Goal: Complete application form

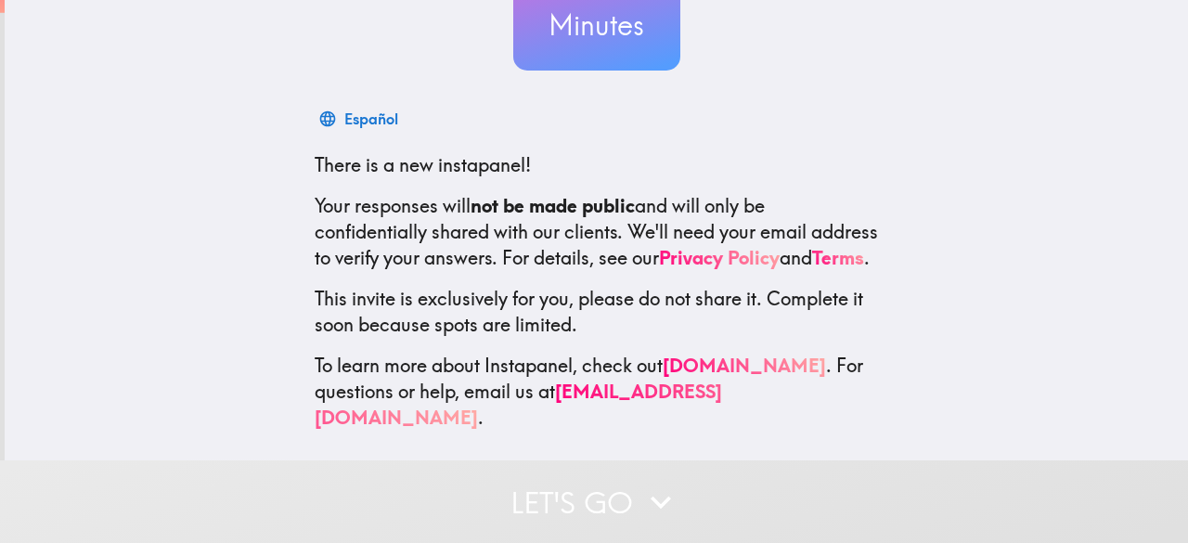
scroll to position [228, 0]
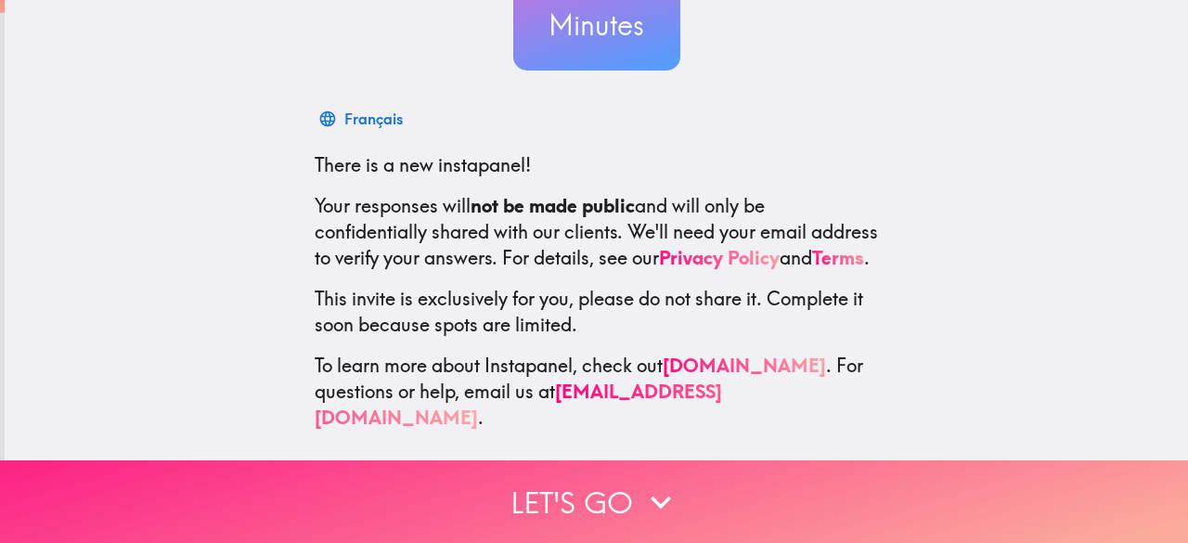
click at [566, 477] on button "Let's go" at bounding box center [594, 501] width 1188 height 83
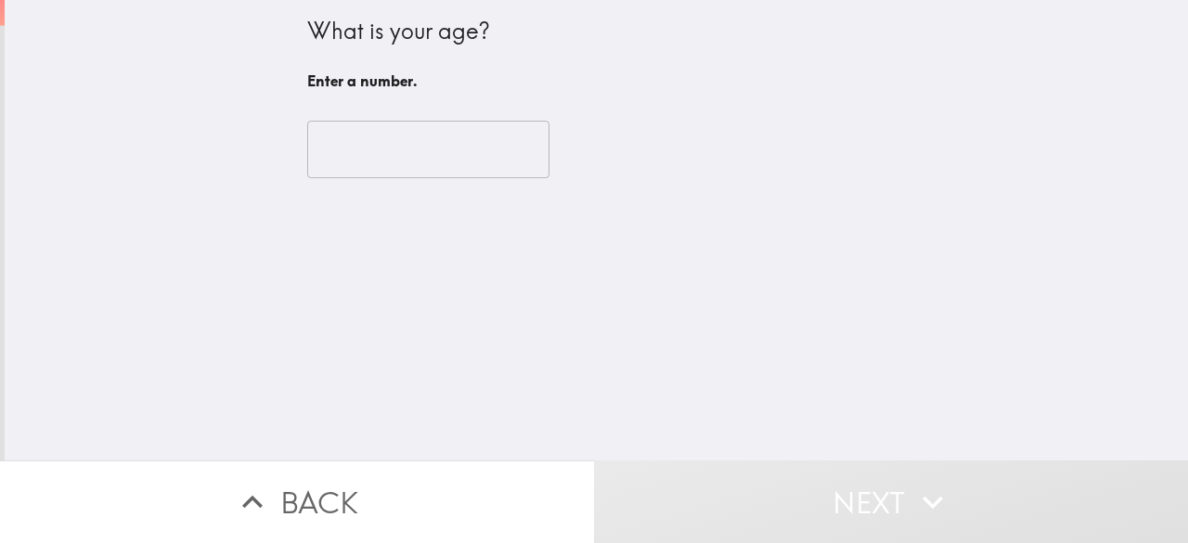
click at [359, 125] on input "number" at bounding box center [428, 150] width 242 height 58
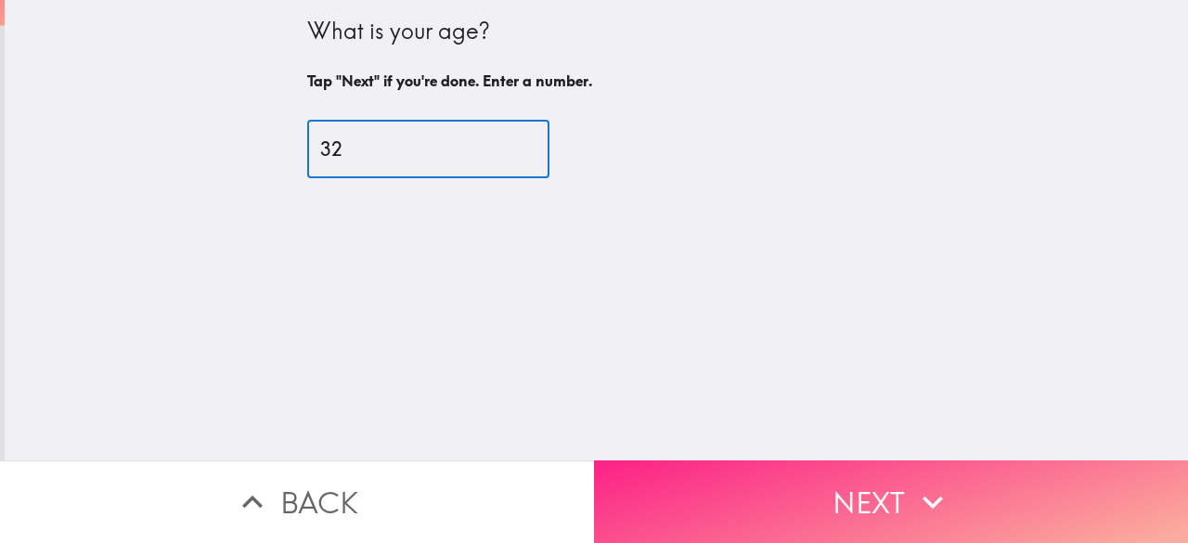
type input "32"
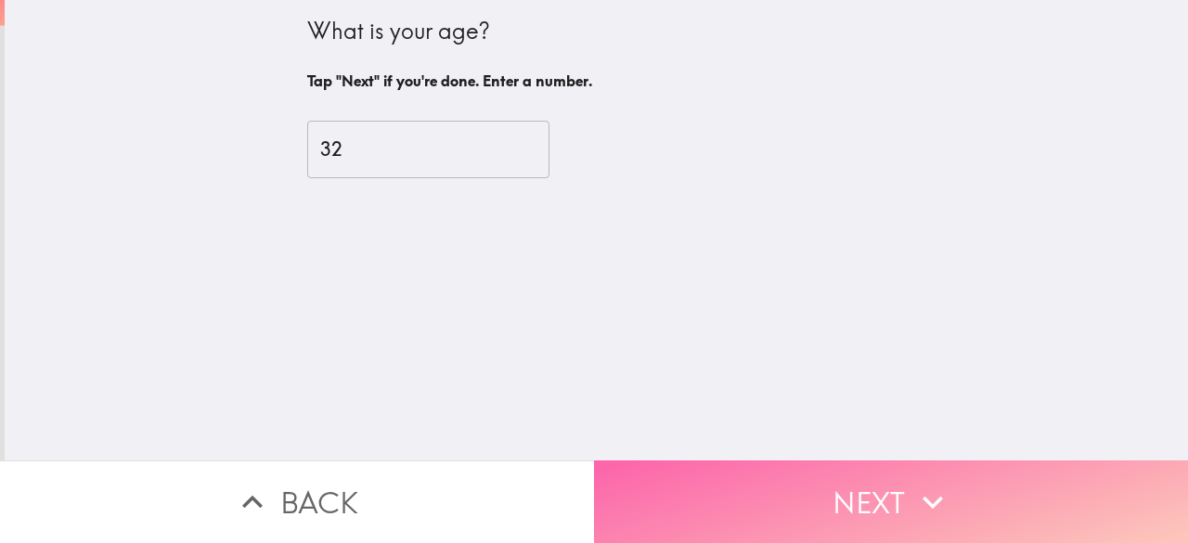
click at [809, 488] on button "Next" at bounding box center [891, 501] width 594 height 83
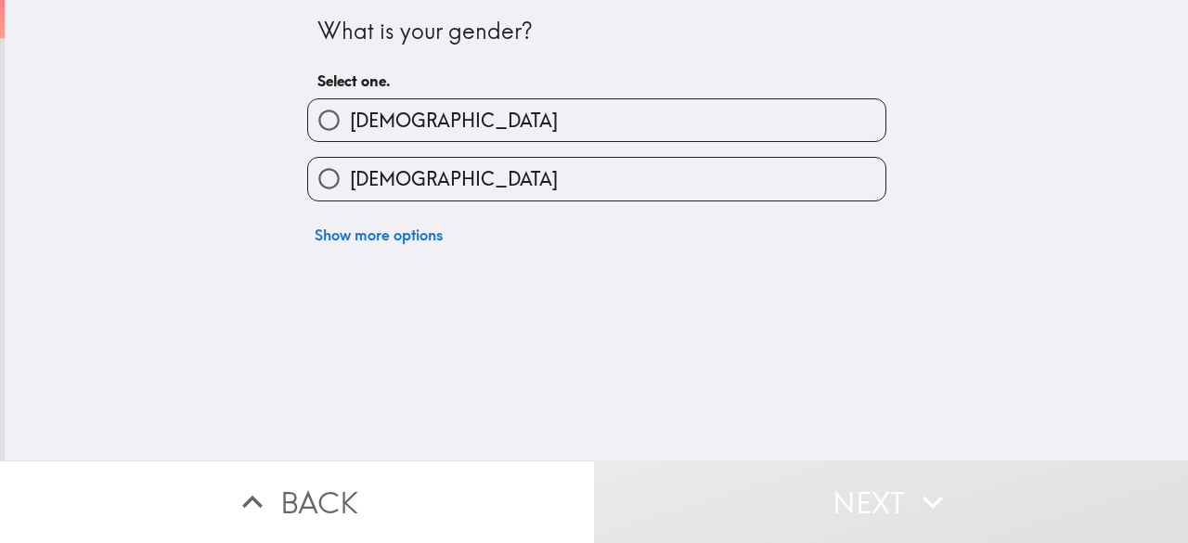
click at [396, 105] on label "[DEMOGRAPHIC_DATA]" at bounding box center [596, 120] width 577 height 42
click at [350, 105] on input "[DEMOGRAPHIC_DATA]" at bounding box center [329, 120] width 42 height 42
radio input "true"
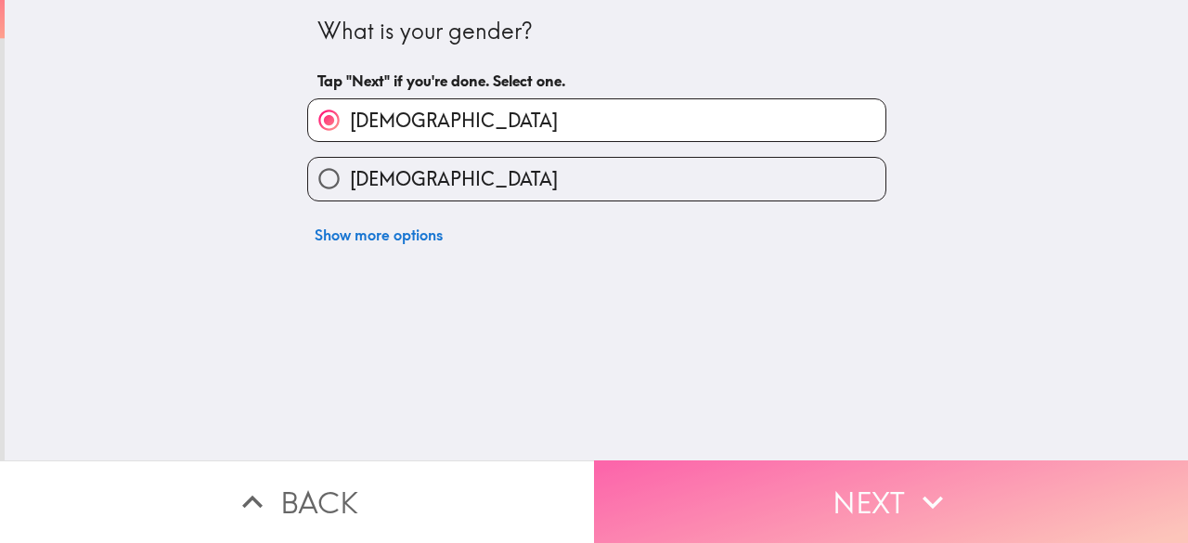
click at [844, 502] on button "Next" at bounding box center [891, 501] width 594 height 83
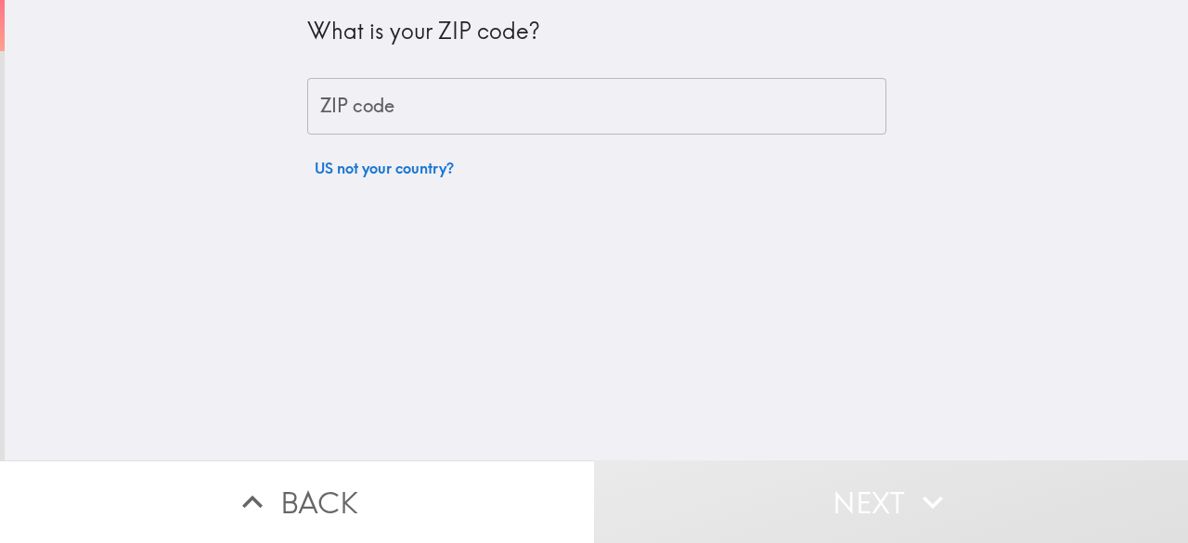
click at [408, 107] on input "ZIP code" at bounding box center [596, 107] width 579 height 58
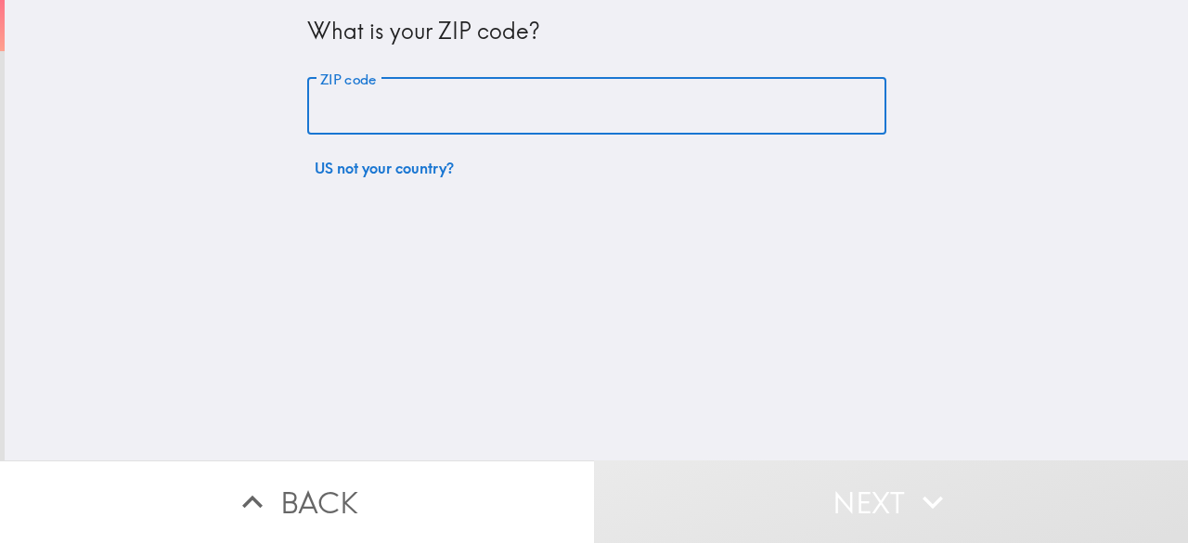
type input "20817"
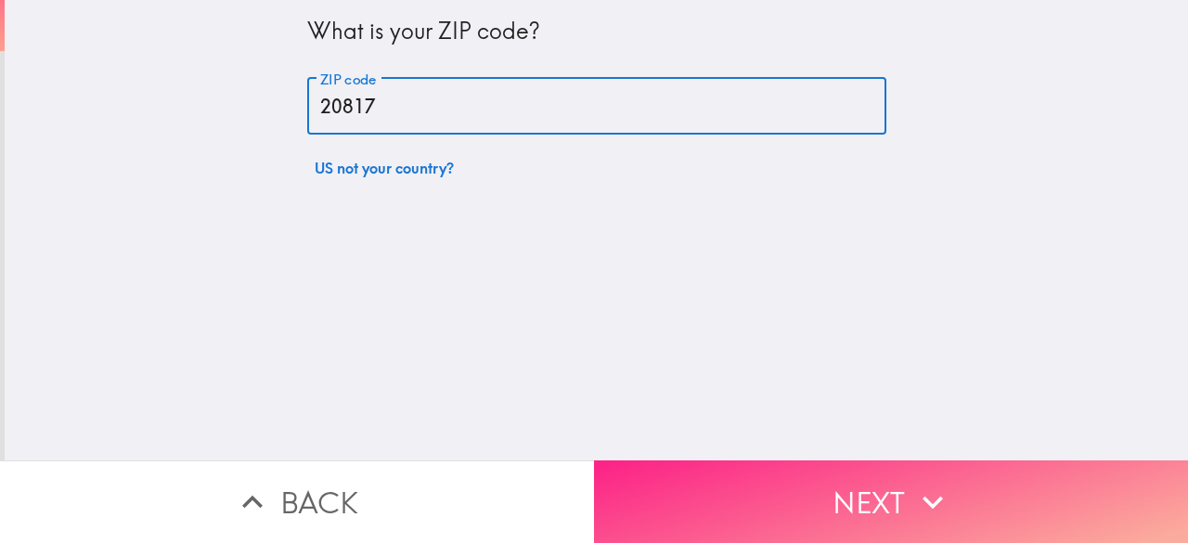
click at [737, 469] on button "Next" at bounding box center [891, 501] width 594 height 83
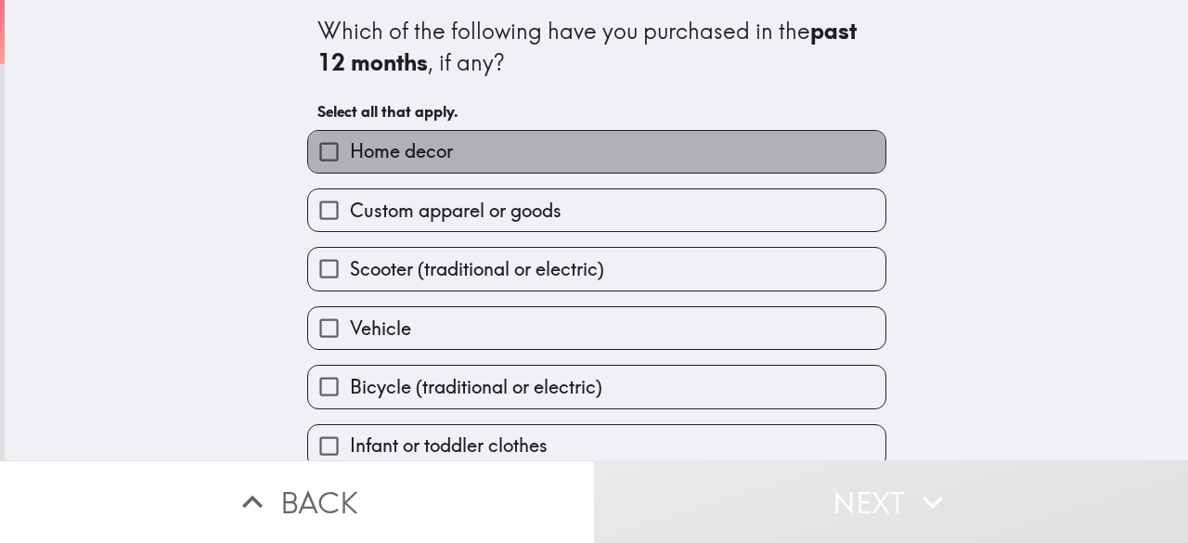
click at [431, 170] on label "Home decor" at bounding box center [596, 152] width 577 height 42
click at [350, 170] on input "Home decor" at bounding box center [329, 152] width 42 height 42
checkbox input "true"
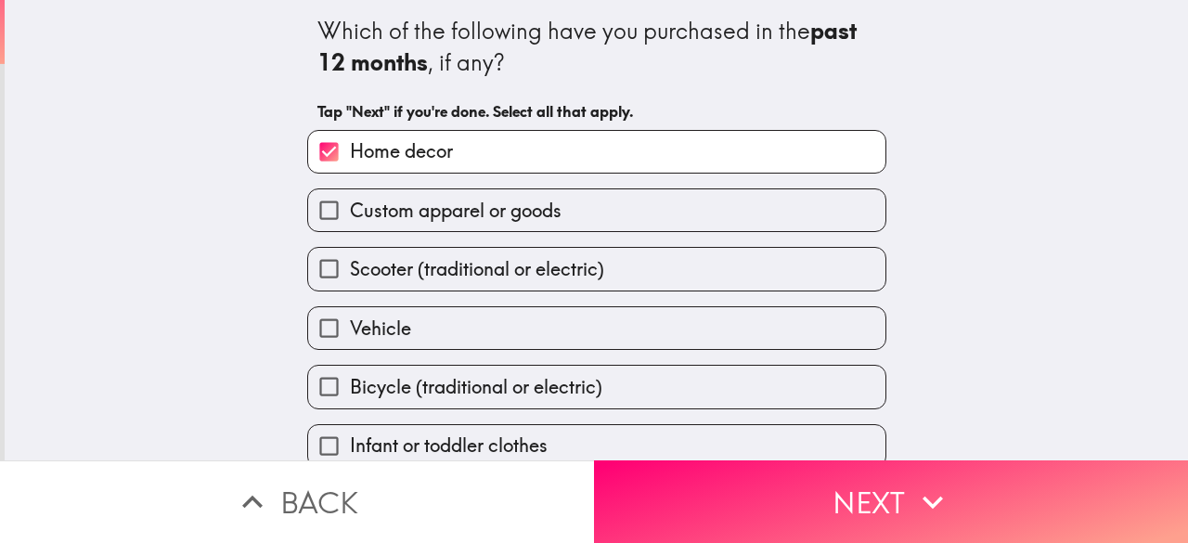
click at [452, 214] on span "Custom apparel or goods" at bounding box center [456, 211] width 212 height 26
click at [350, 214] on input "Custom apparel or goods" at bounding box center [329, 210] width 42 height 42
checkbox input "true"
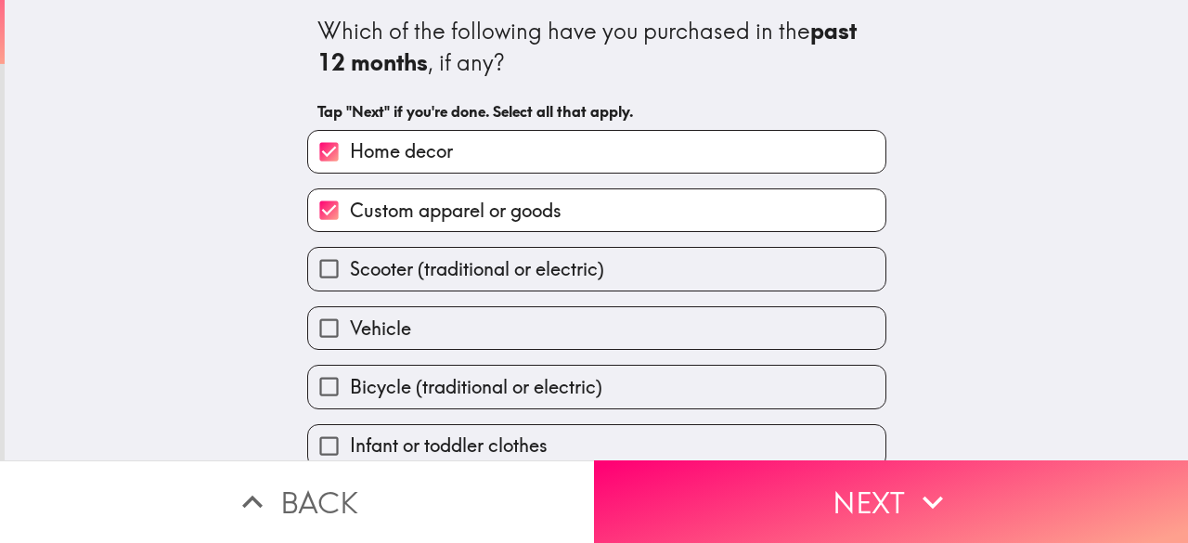
click at [490, 328] on label "Vehicle" at bounding box center [596, 328] width 577 height 42
click at [350, 328] on input "Vehicle" at bounding box center [329, 328] width 42 height 42
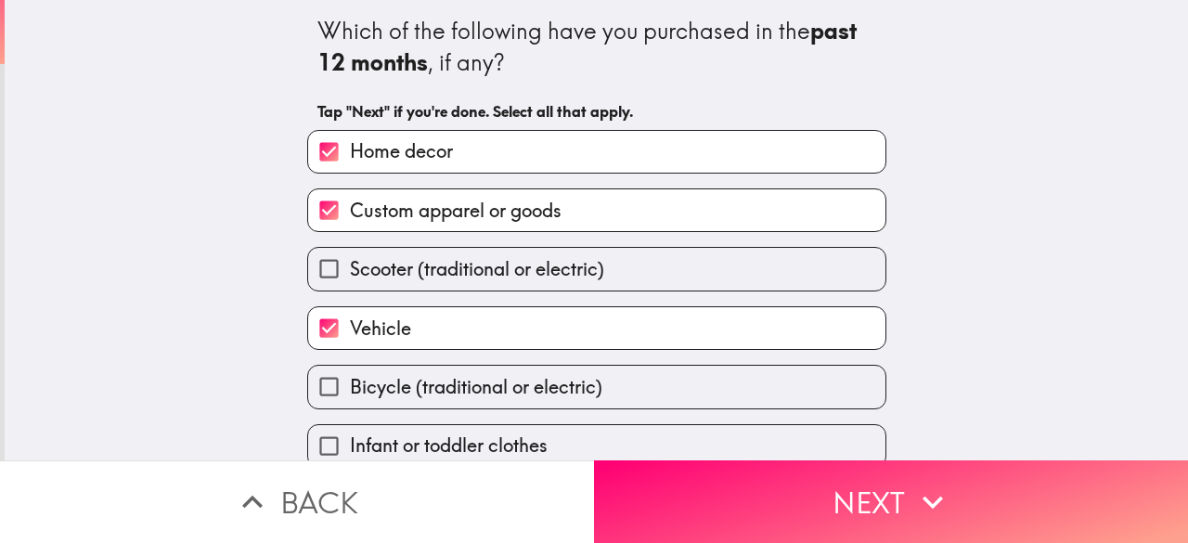
scroll to position [144, 0]
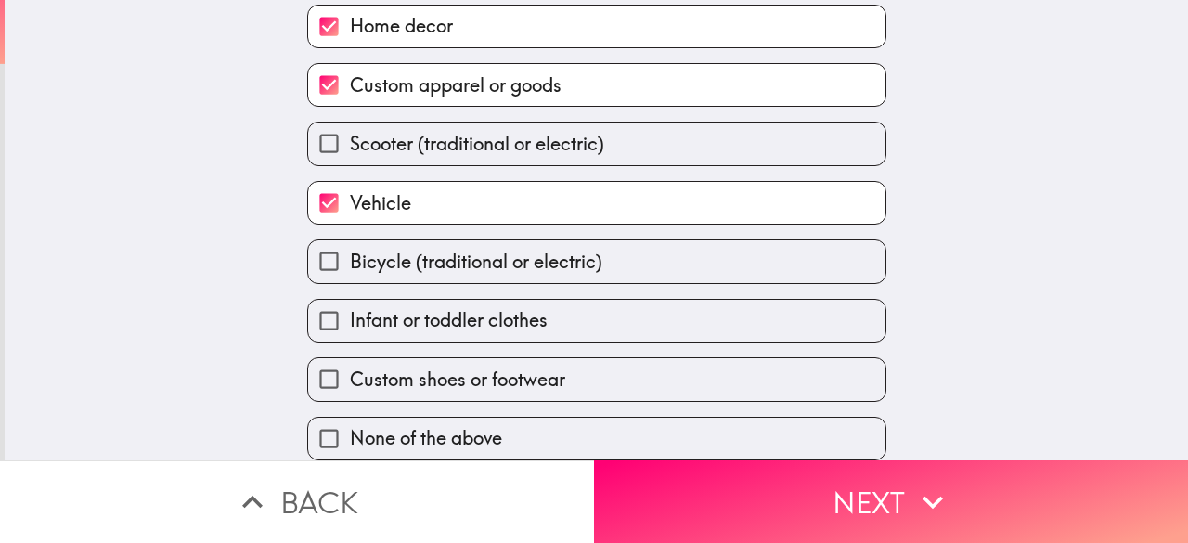
click at [410, 186] on label "Vehicle" at bounding box center [596, 203] width 577 height 42
click at [350, 186] on input "Vehicle" at bounding box center [329, 203] width 42 height 42
checkbox input "false"
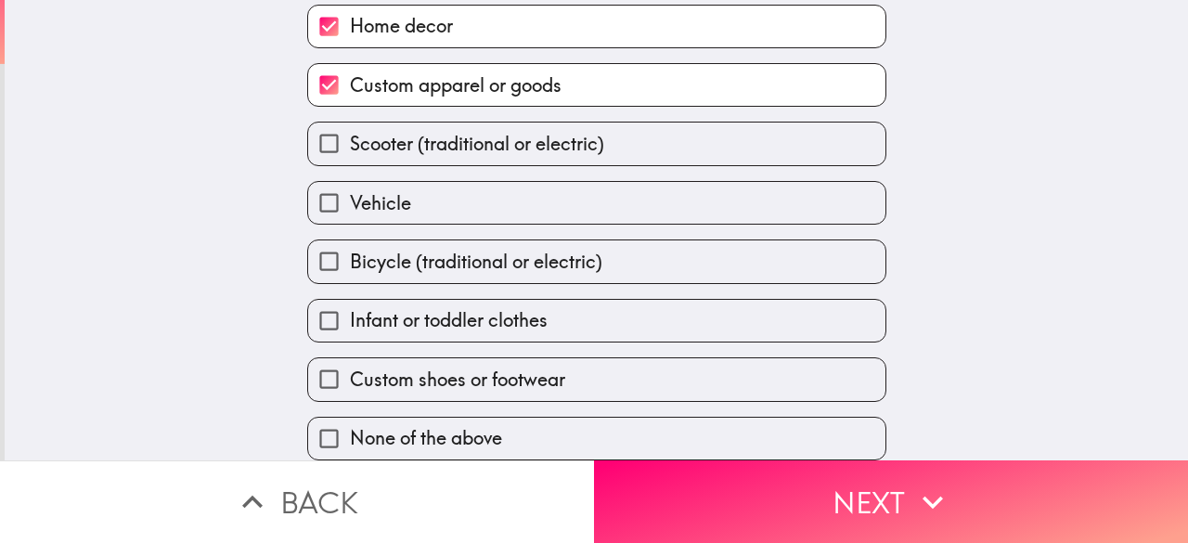
click at [430, 284] on div "Infant or toddler clothes" at bounding box center [589, 313] width 594 height 58
click at [423, 259] on label "Bicycle (traditional or electric)" at bounding box center [596, 261] width 577 height 42
click at [350, 259] on input "Bicycle (traditional or electric)" at bounding box center [329, 261] width 42 height 42
checkbox input "true"
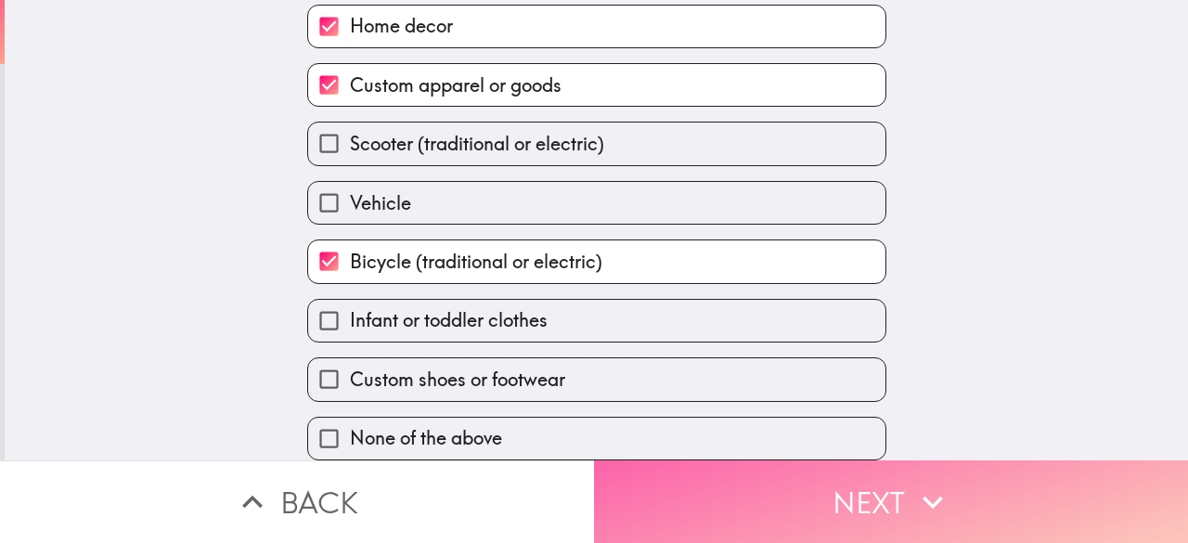
click at [716, 511] on button "Next" at bounding box center [891, 501] width 594 height 83
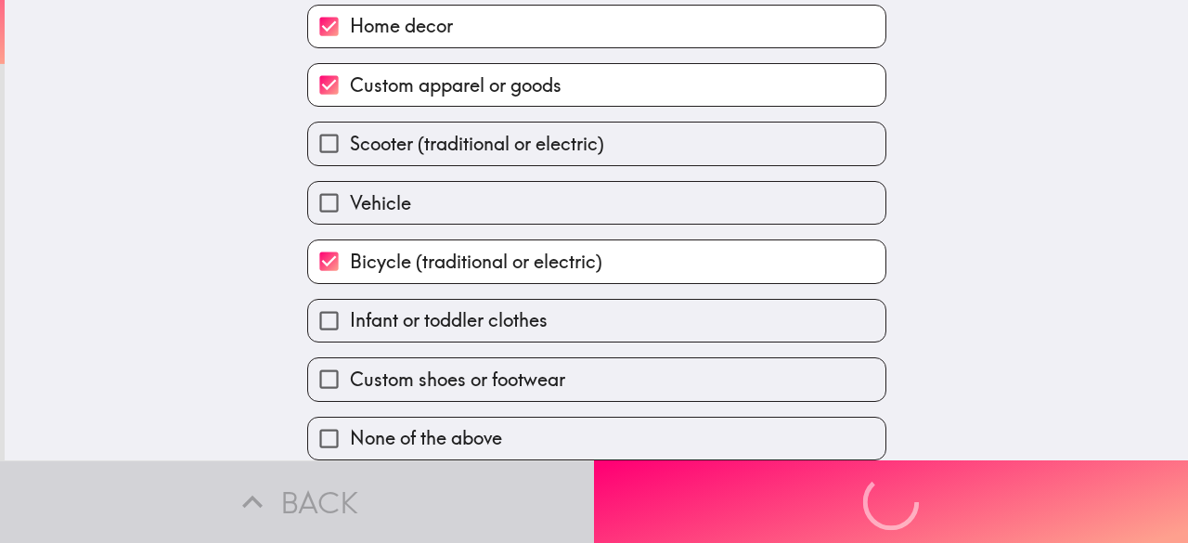
scroll to position [0, 0]
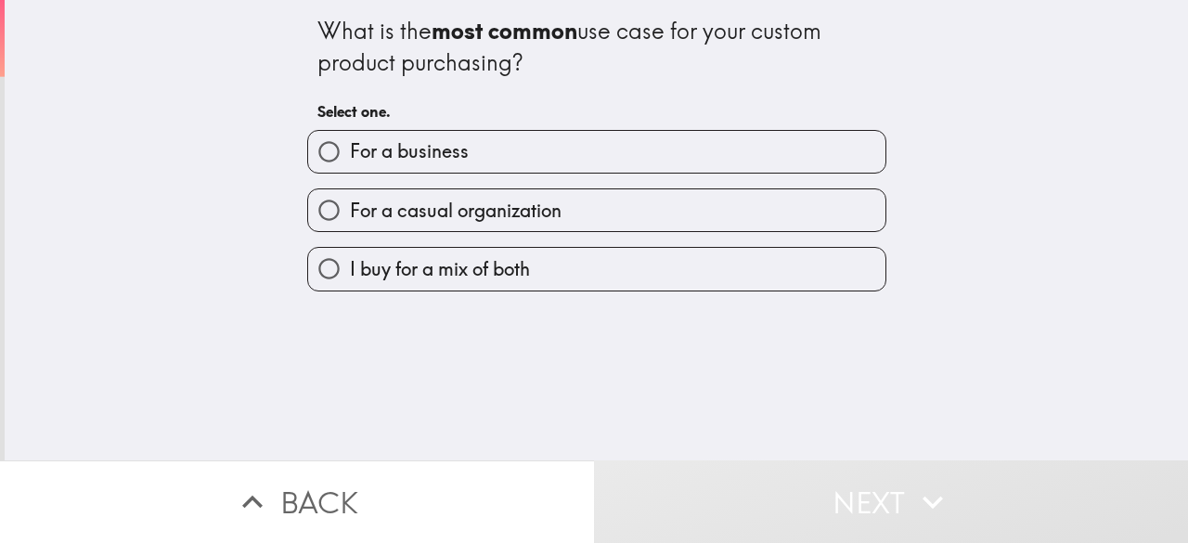
click at [460, 270] on span "I buy for a mix of both" at bounding box center [440, 269] width 180 height 26
click at [350, 270] on input "I buy for a mix of both" at bounding box center [329, 269] width 42 height 42
radio input "true"
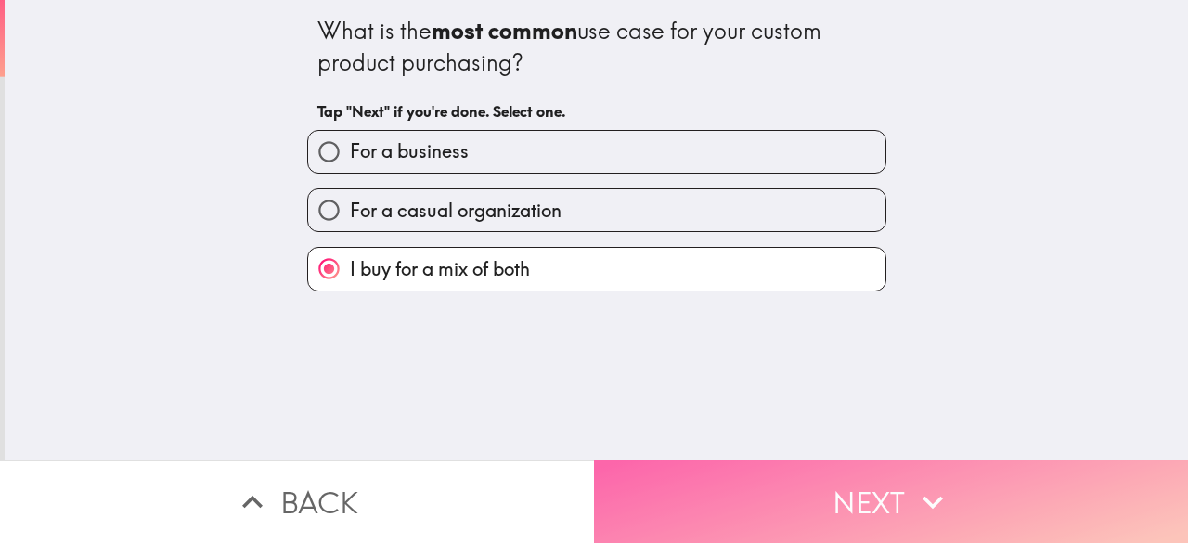
click at [668, 494] on button "Next" at bounding box center [891, 501] width 594 height 83
